Goal: Information Seeking & Learning: Understand process/instructions

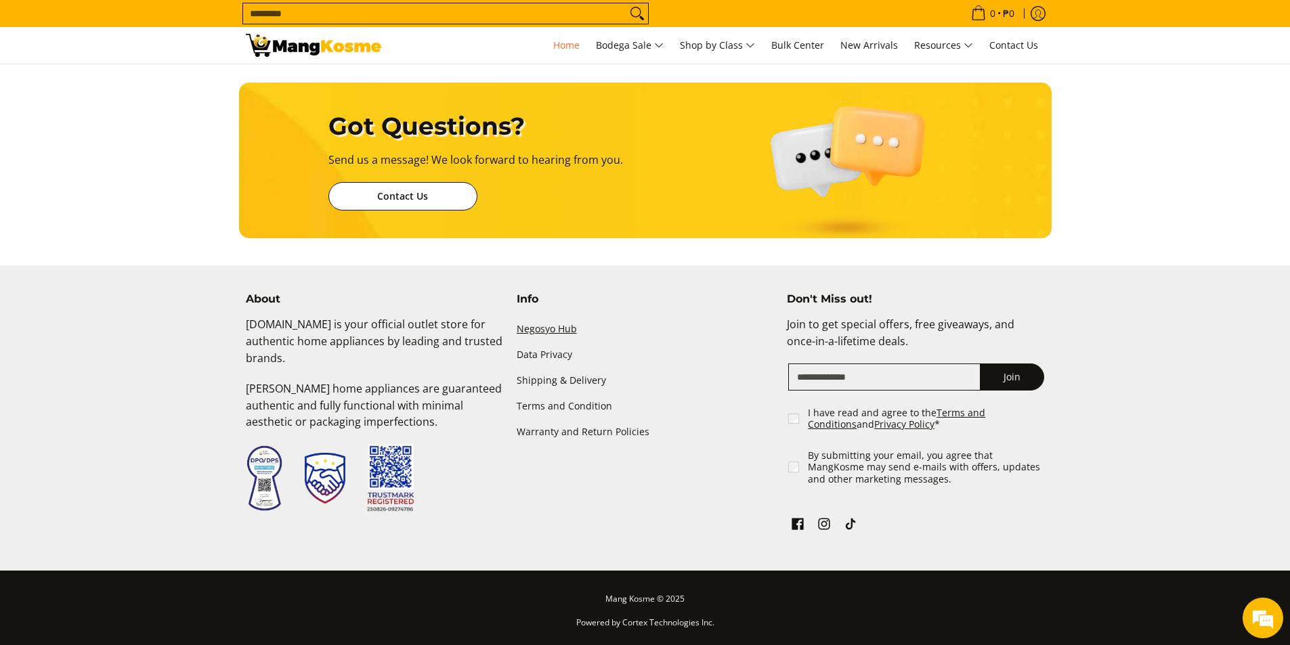
scroll to position [0, 538]
click at [580, 431] on link "Warranty and Return Policies" at bounding box center [645, 433] width 257 height 26
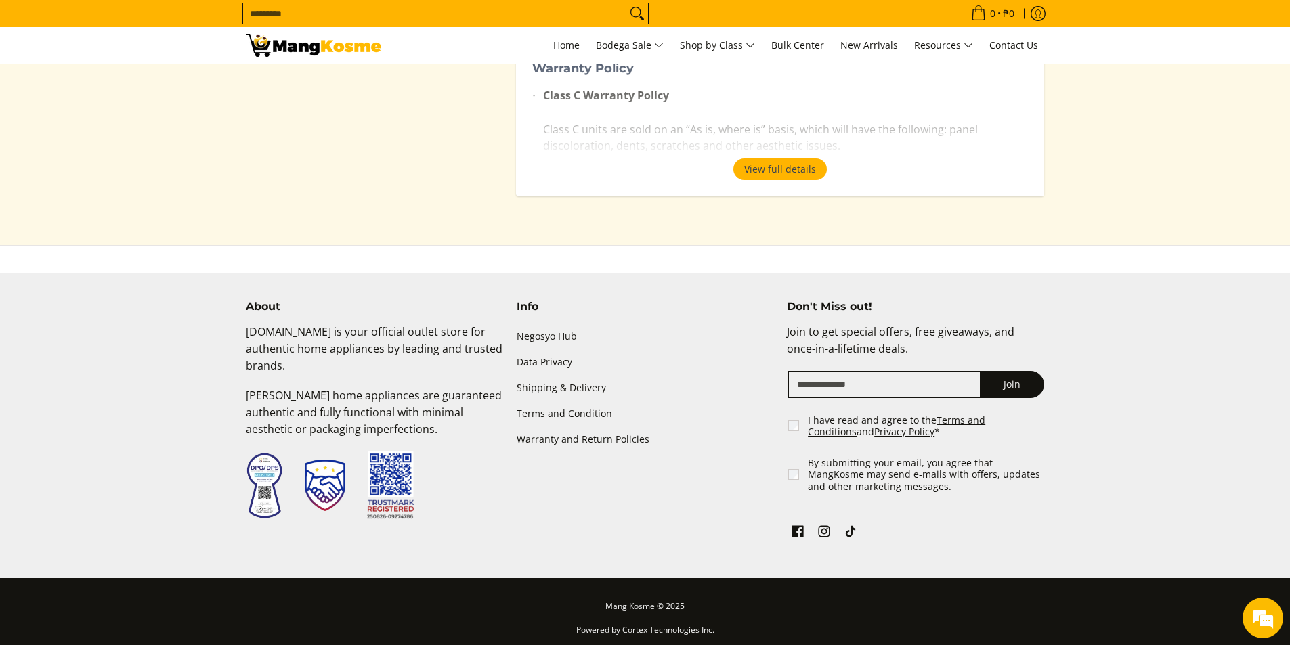
scroll to position [2930, 0]
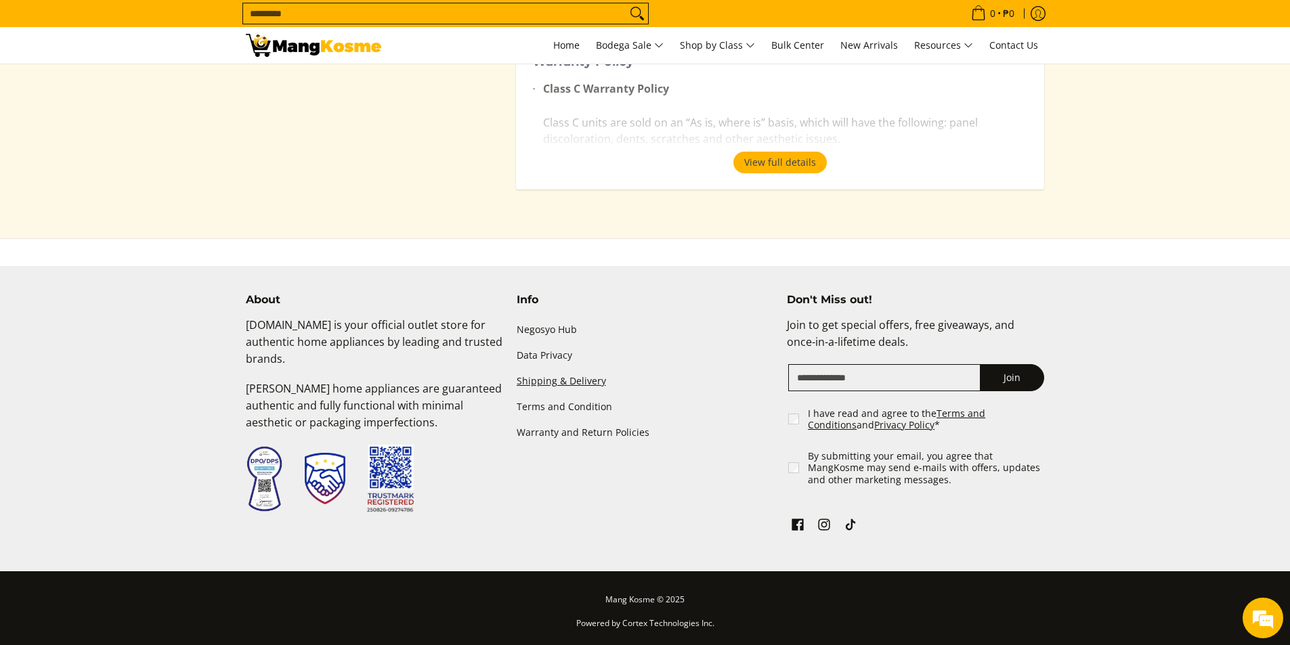
click at [559, 383] on link "Shipping & Delivery" at bounding box center [645, 381] width 257 height 26
